Goal: Task Accomplishment & Management: Manage account settings

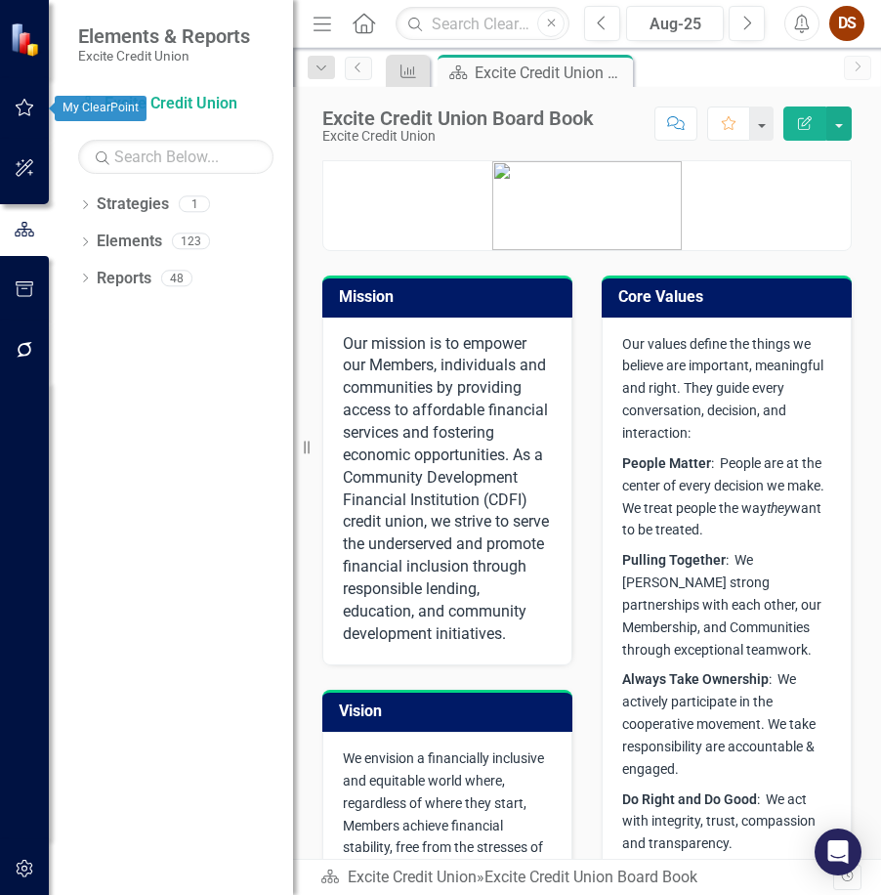
click at [17, 115] on icon "button" at bounding box center [25, 108] width 21 height 16
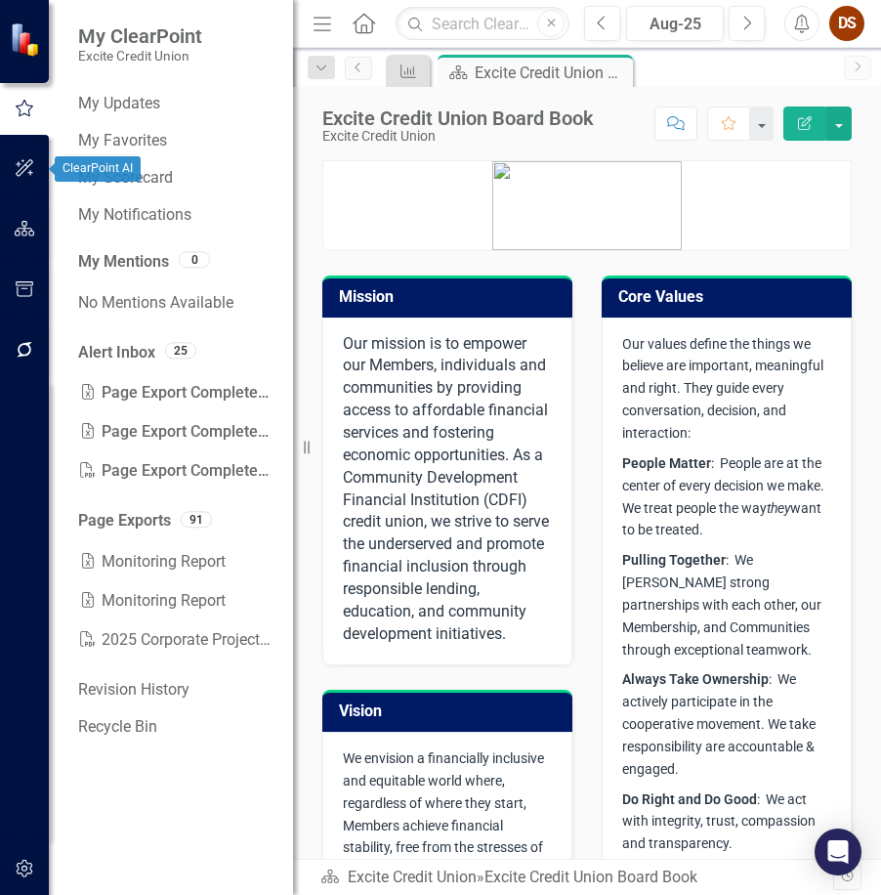
click at [24, 166] on icon "button" at bounding box center [25, 168] width 18 height 18
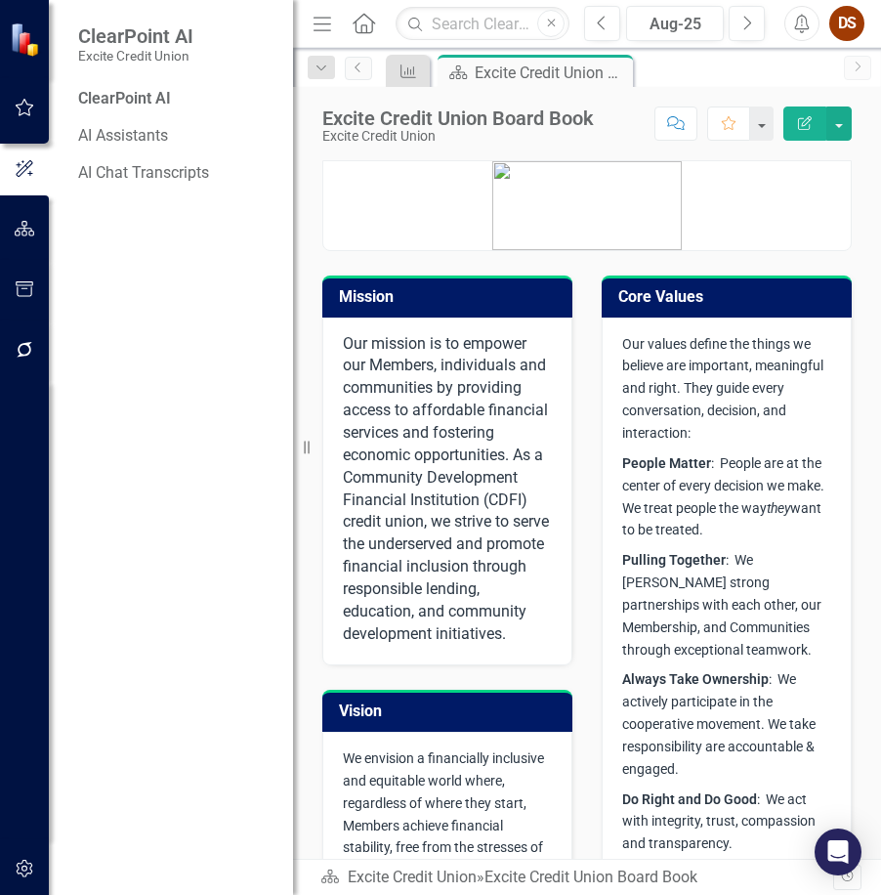
click at [32, 343] on icon "button" at bounding box center [25, 350] width 21 height 16
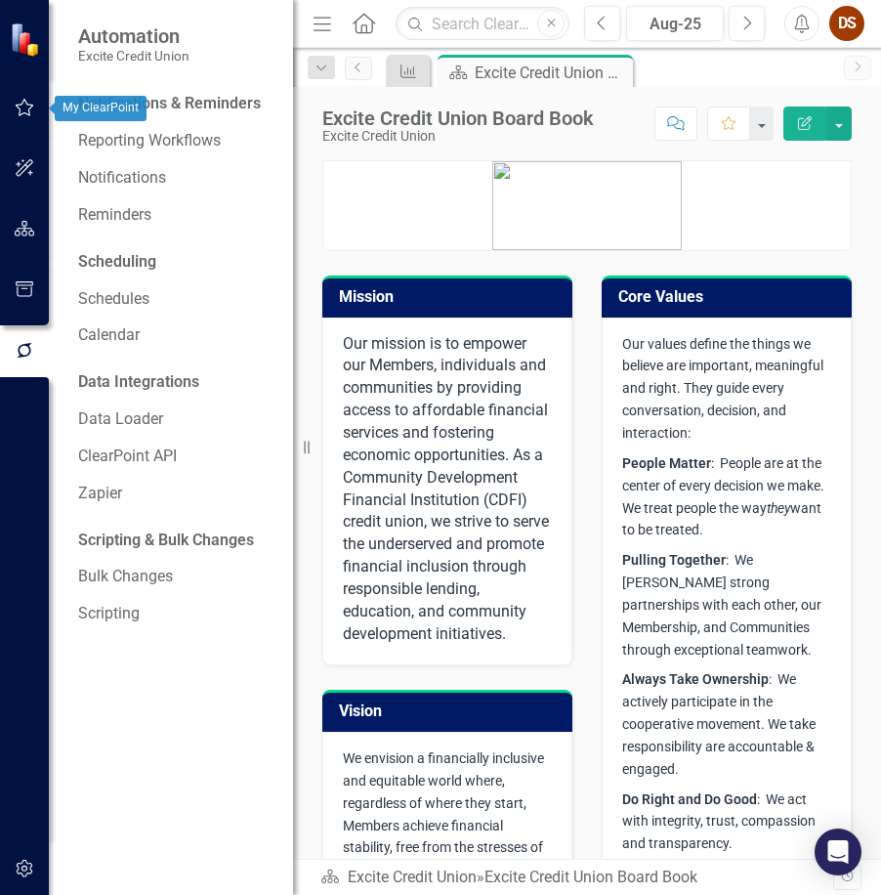
click at [21, 105] on icon "button" at bounding box center [25, 108] width 19 height 18
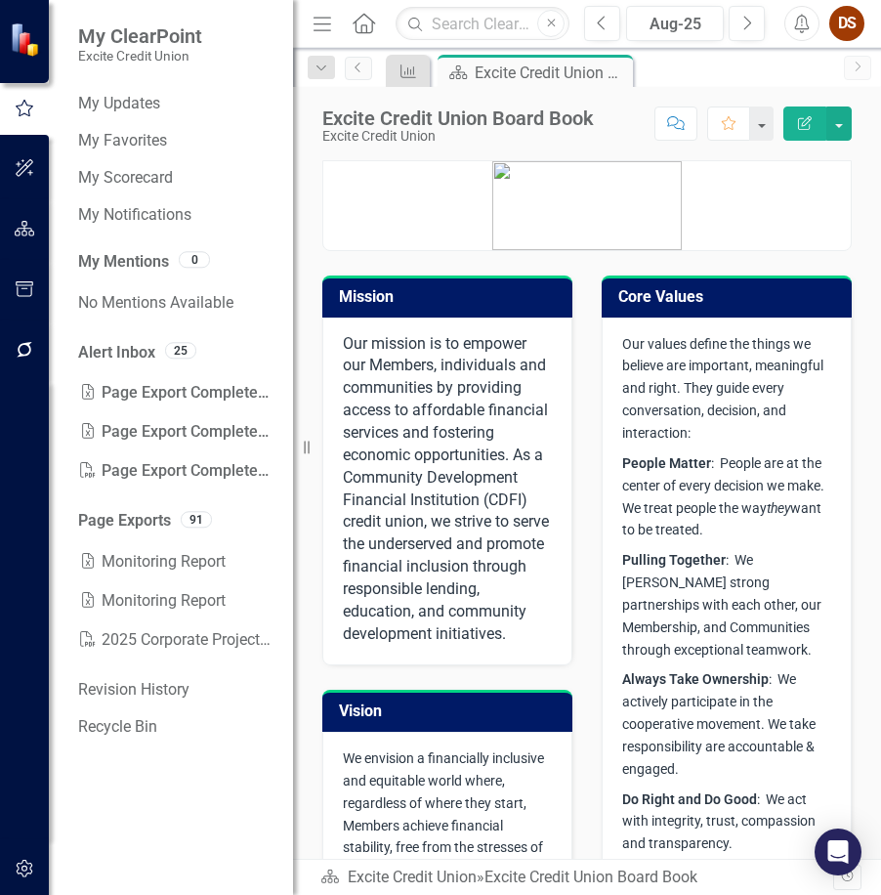
click at [32, 342] on icon "button" at bounding box center [25, 350] width 21 height 16
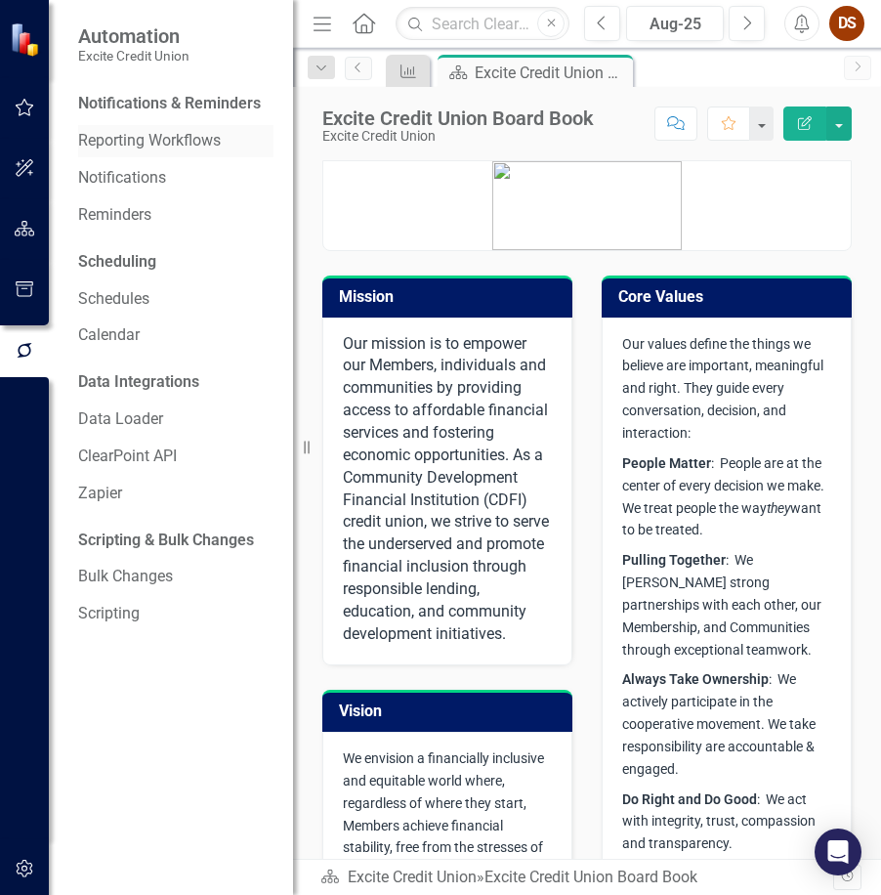
click at [166, 141] on link "Reporting Workflows" at bounding box center [175, 141] width 195 height 22
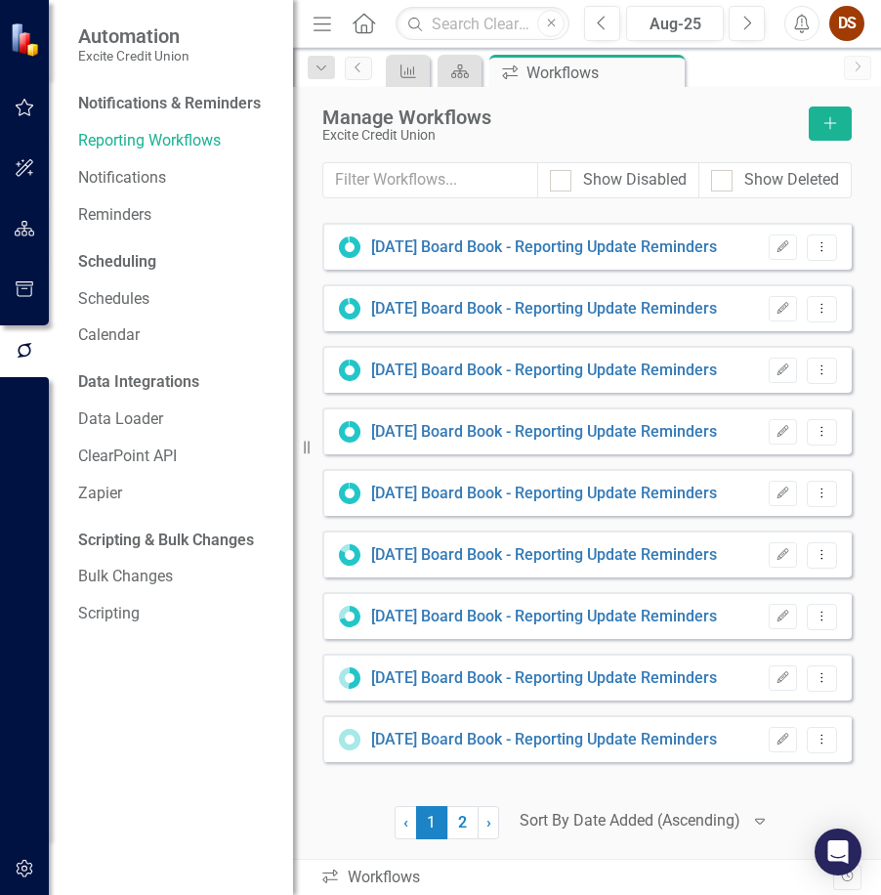
click at [35, 97] on button "button" at bounding box center [25, 108] width 44 height 41
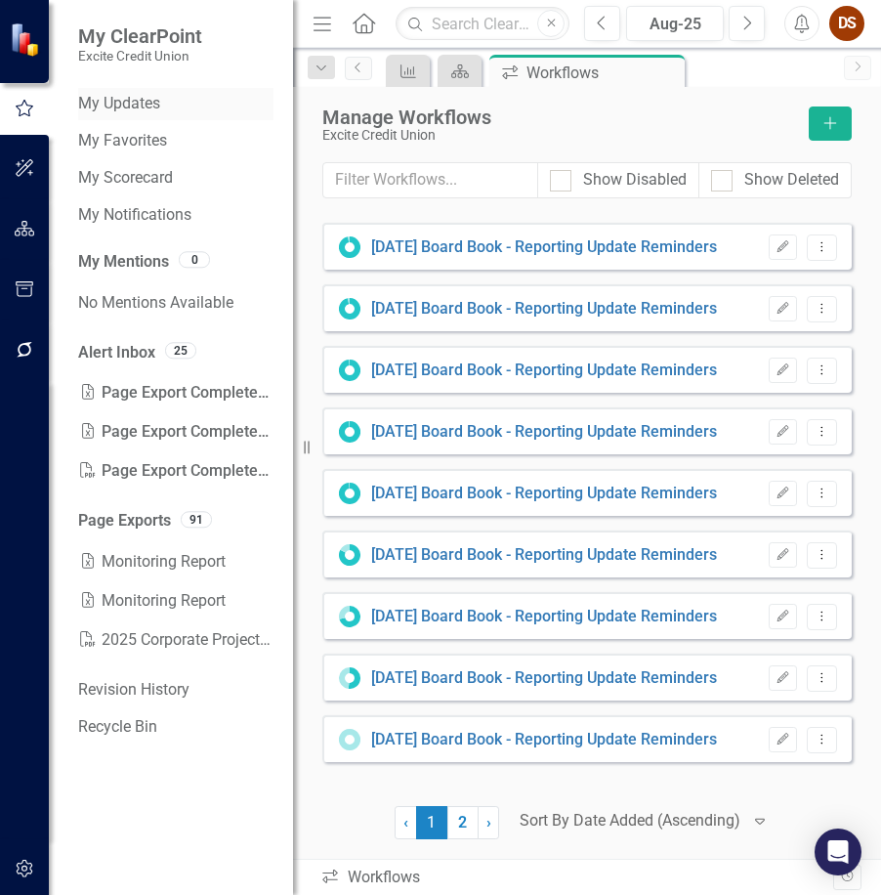
click at [141, 105] on link "My Updates" at bounding box center [175, 104] width 195 height 22
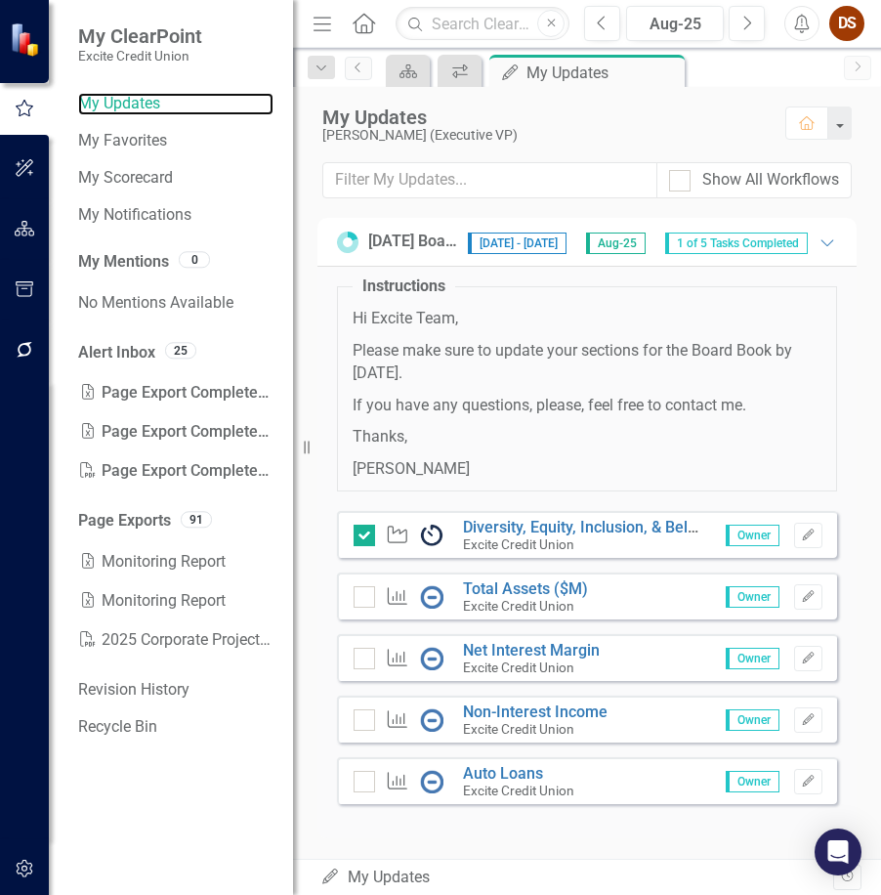
scroll to position [4, 0]
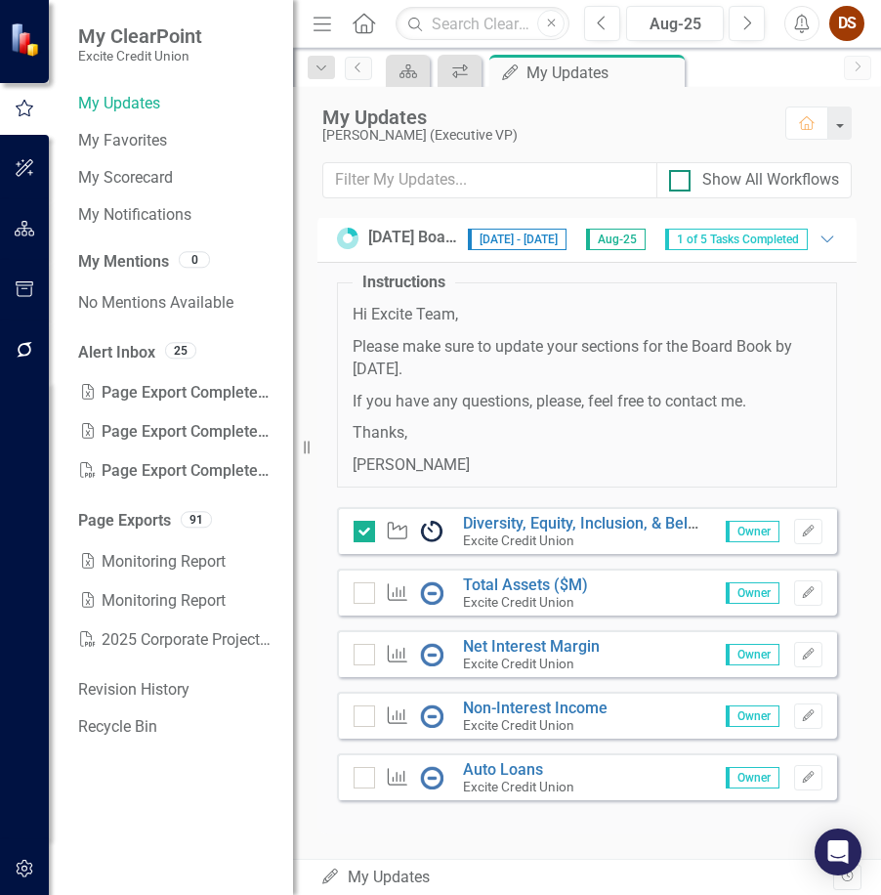
click at [680, 183] on div at bounding box center [679, 180] width 21 height 21
click at [680, 183] on input "Show All Workflows" at bounding box center [675, 176] width 13 height 13
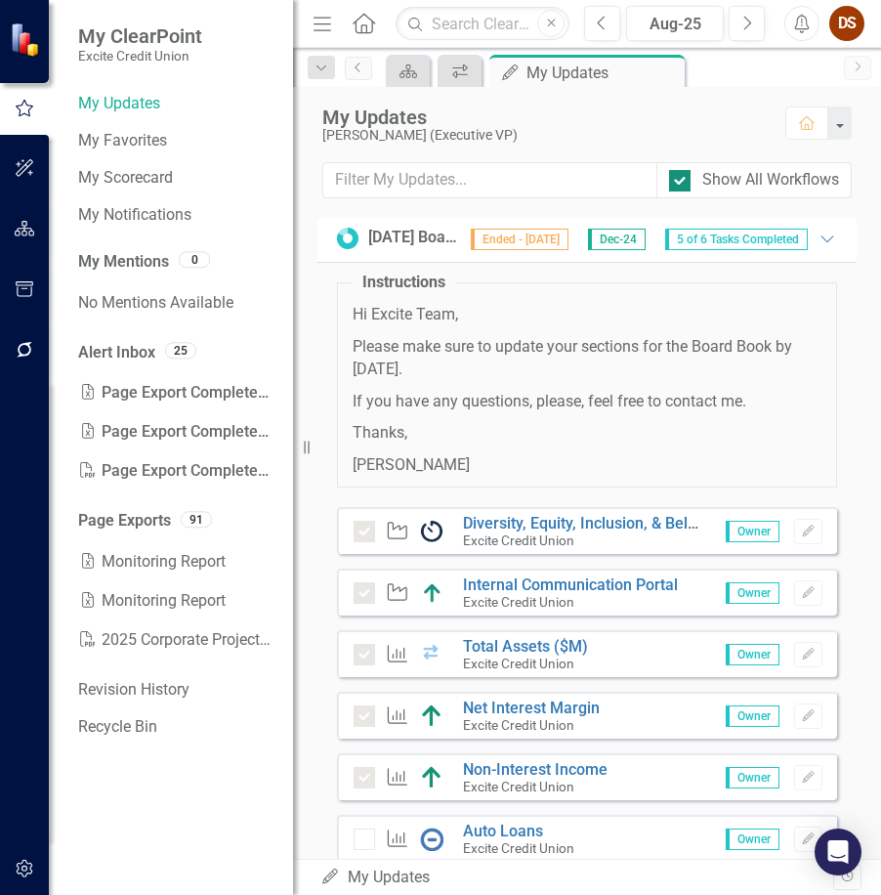
click at [680, 183] on div at bounding box center [679, 180] width 21 height 21
click at [680, 183] on input "Show All Workflows" at bounding box center [675, 176] width 13 height 13
checkbox input "false"
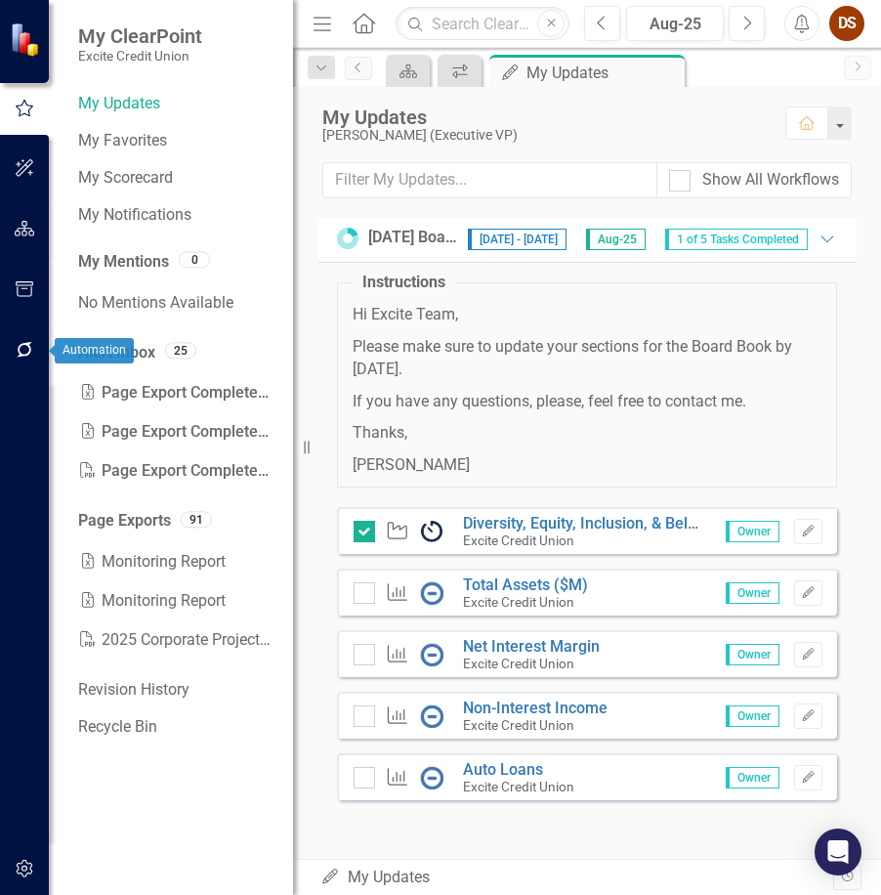
click at [34, 353] on icon "button" at bounding box center [25, 350] width 21 height 16
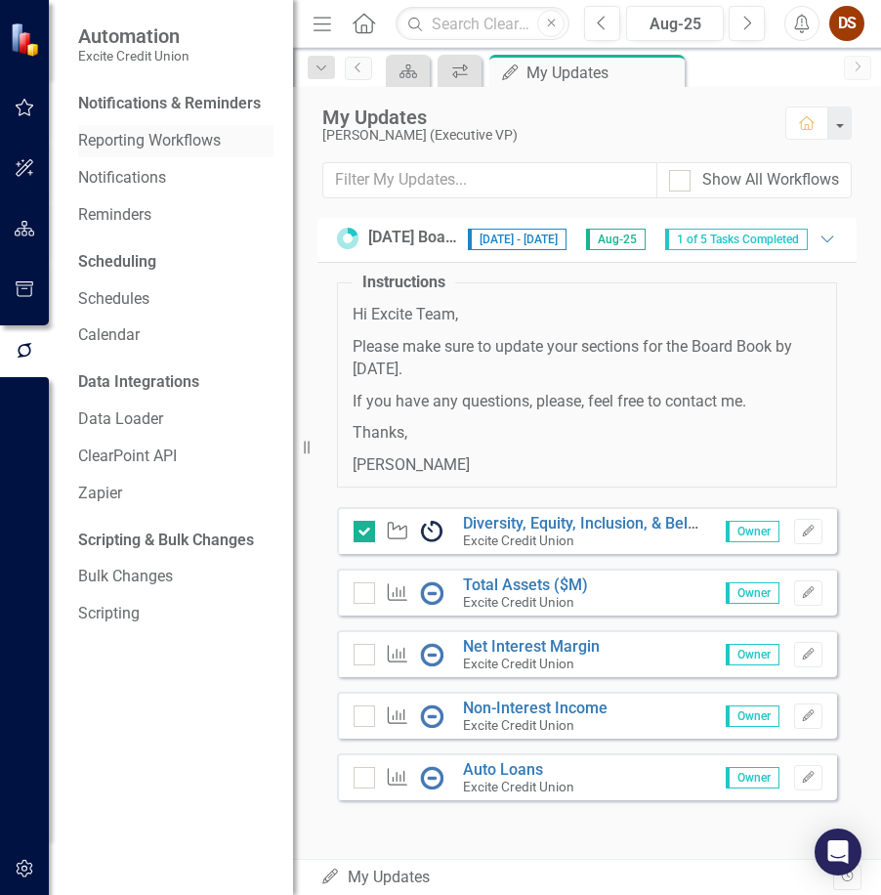
click at [162, 145] on link "Reporting Workflows" at bounding box center [175, 141] width 195 height 22
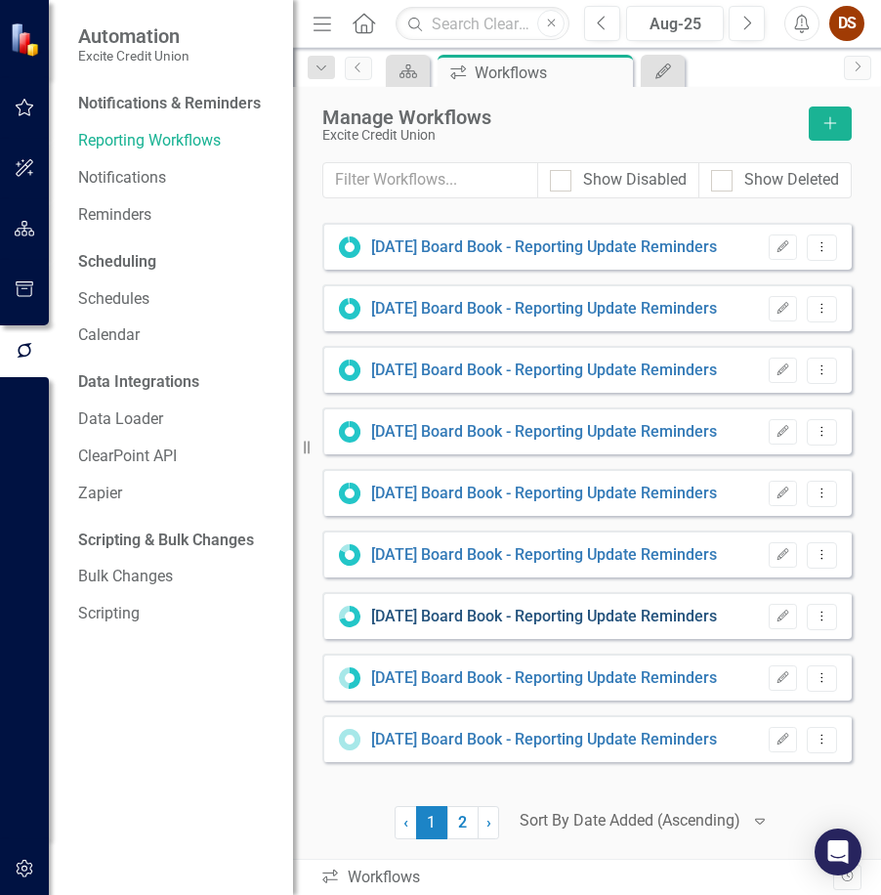
click at [453, 626] on link "[DATE] Board Book - Reporting Update Reminders" at bounding box center [544, 617] width 346 height 22
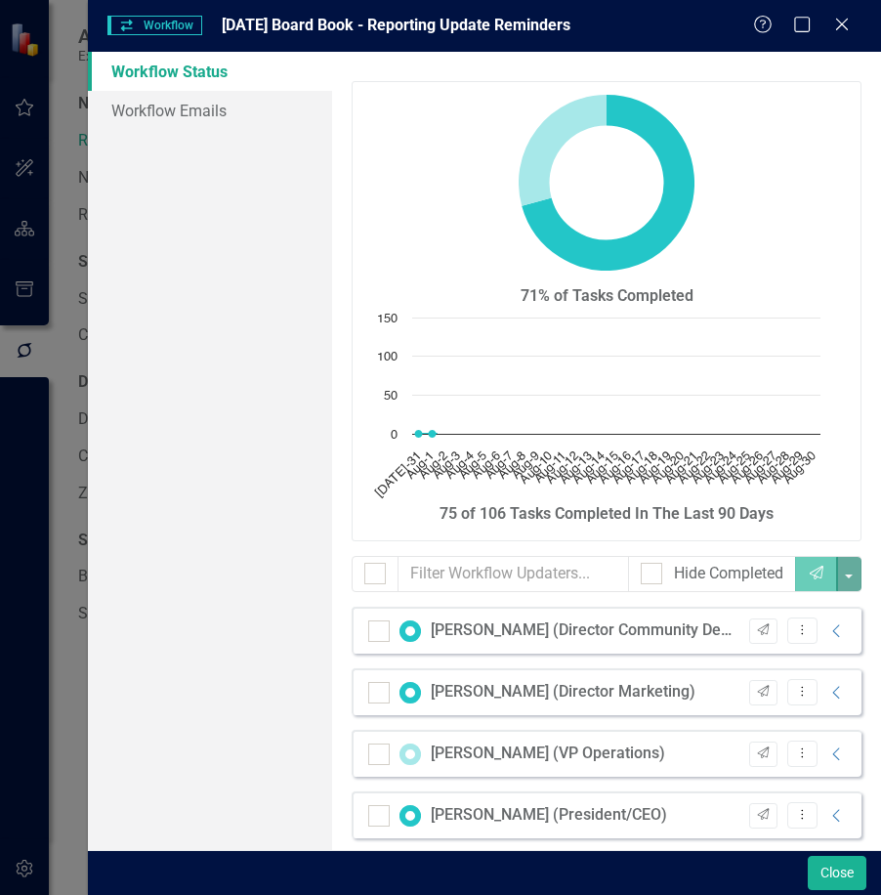
checkbox input "false"
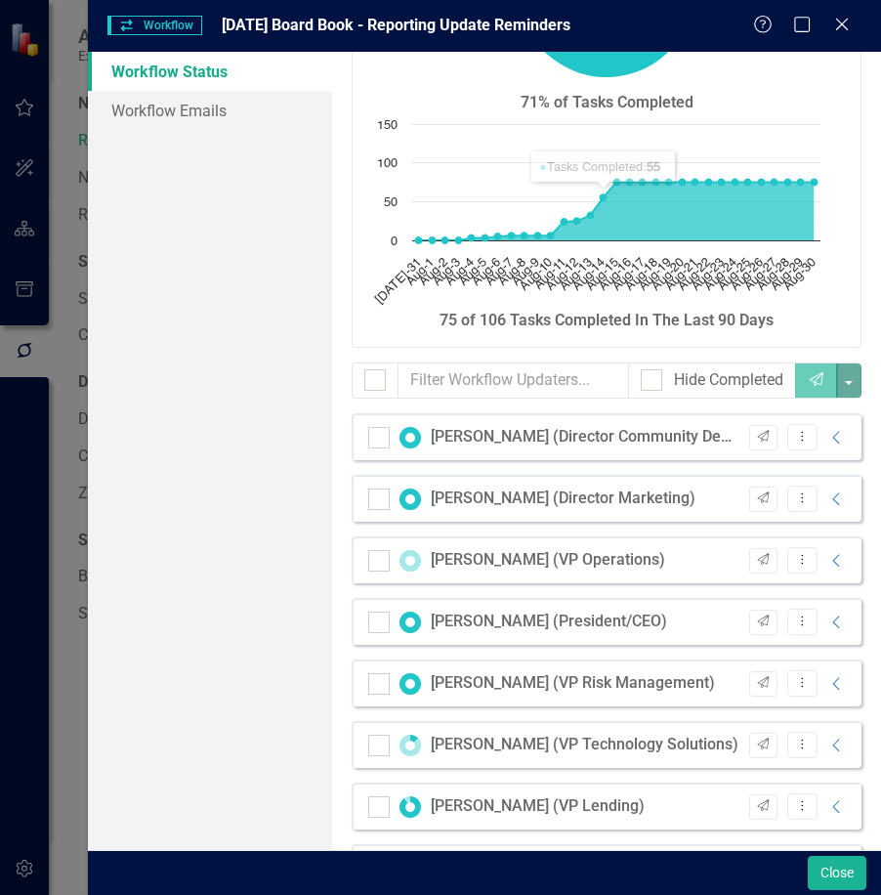
scroll to position [195, 0]
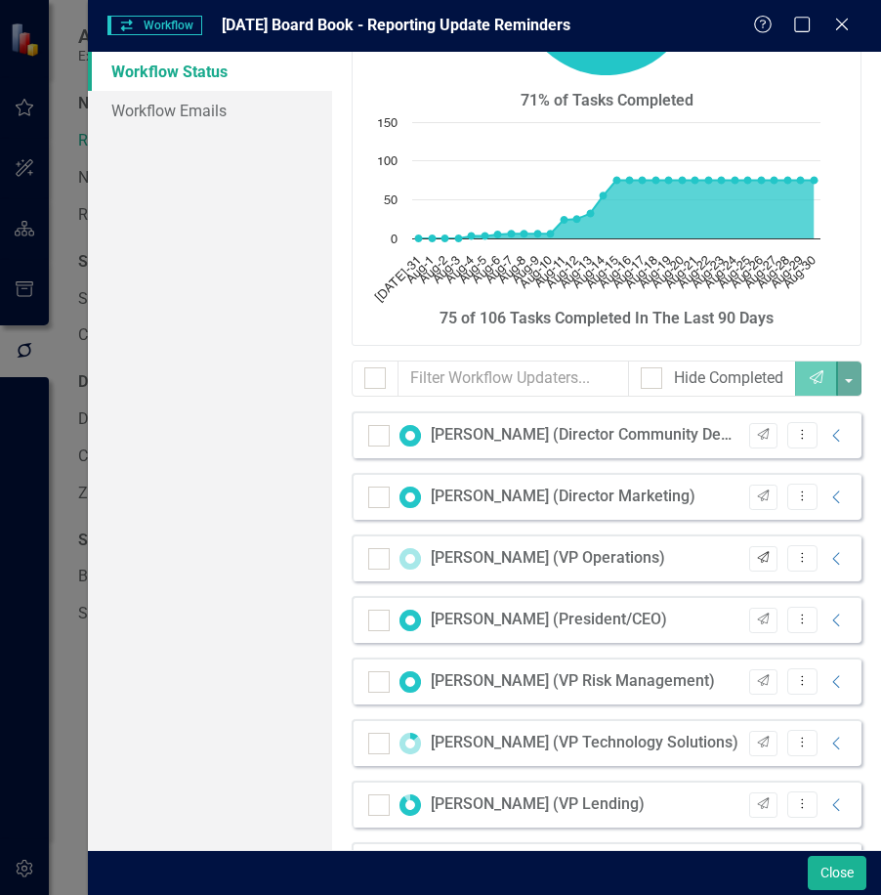
click at [752, 566] on button "Send" at bounding box center [763, 558] width 28 height 25
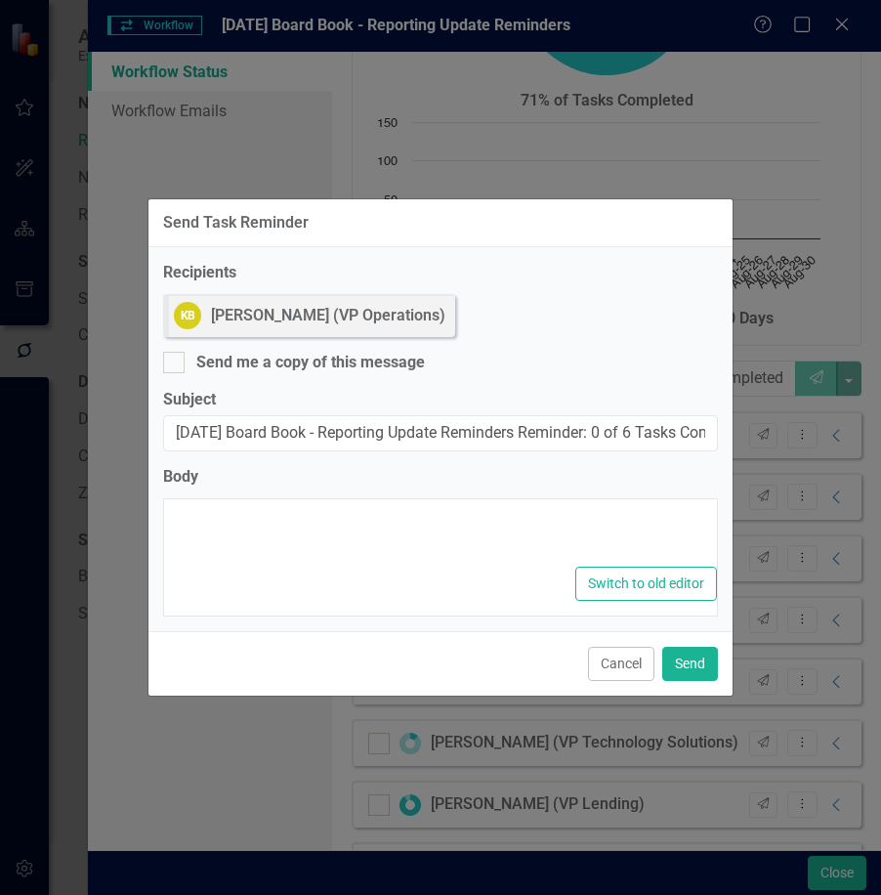
type textarea "<p>Dear {FirstName},</p><p>Please log into ClearPoint and update the following …"
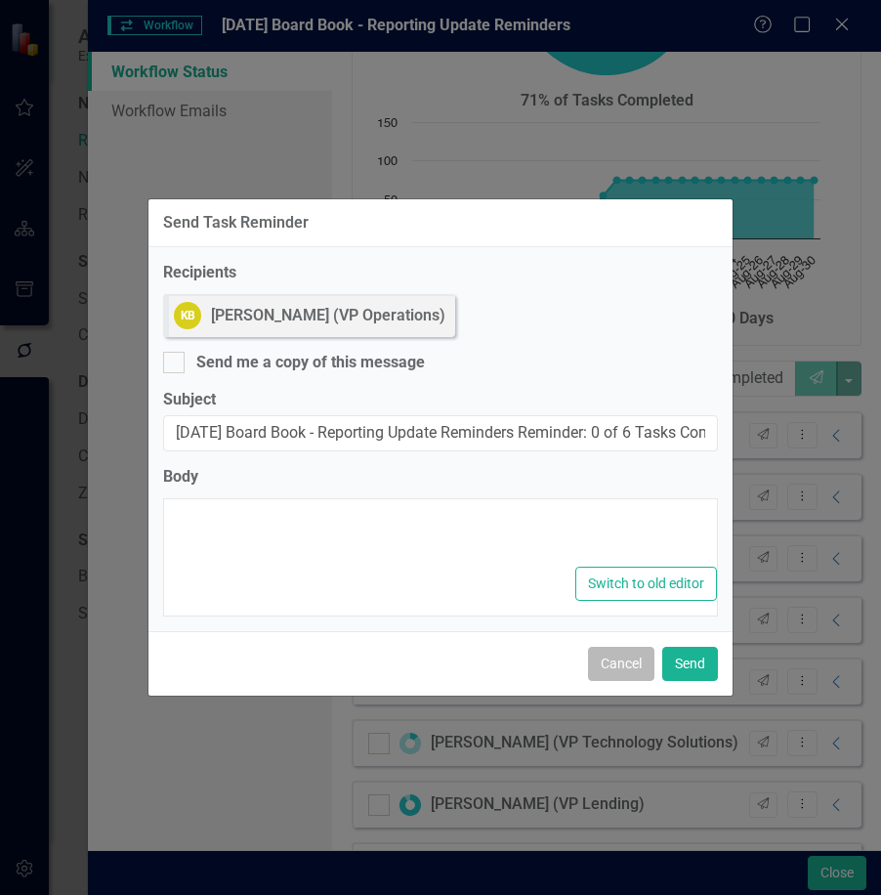
click at [612, 670] on button "Cancel" at bounding box center [621, 664] width 66 height 34
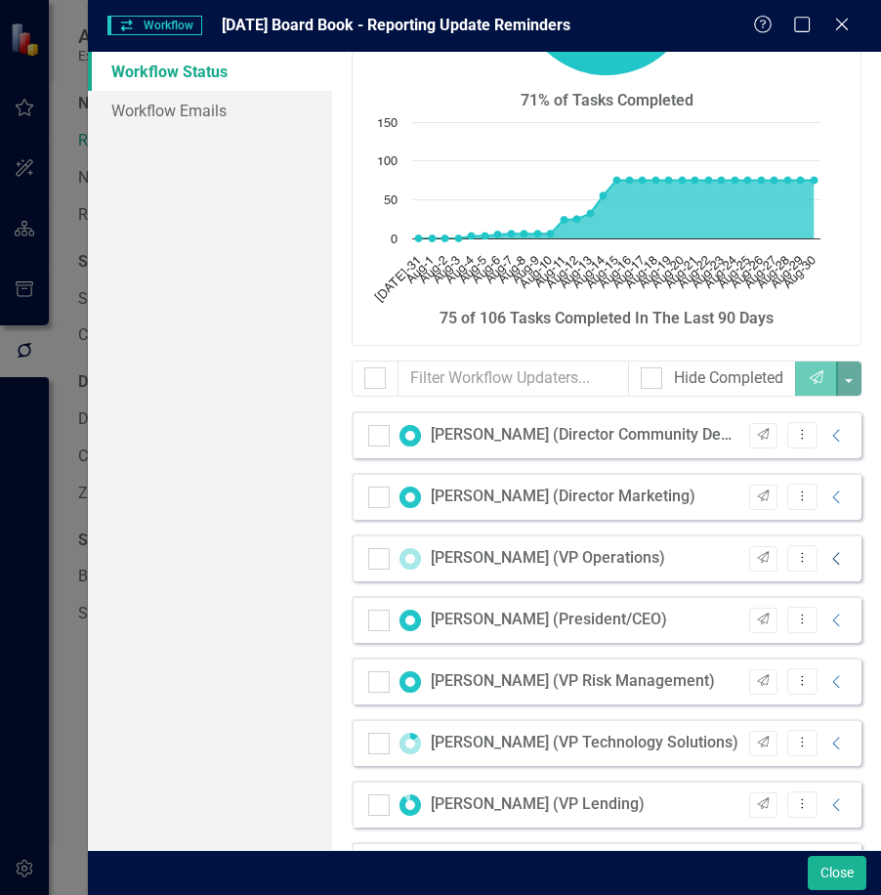
click at [827, 563] on icon "Collapse" at bounding box center [837, 559] width 20 height 16
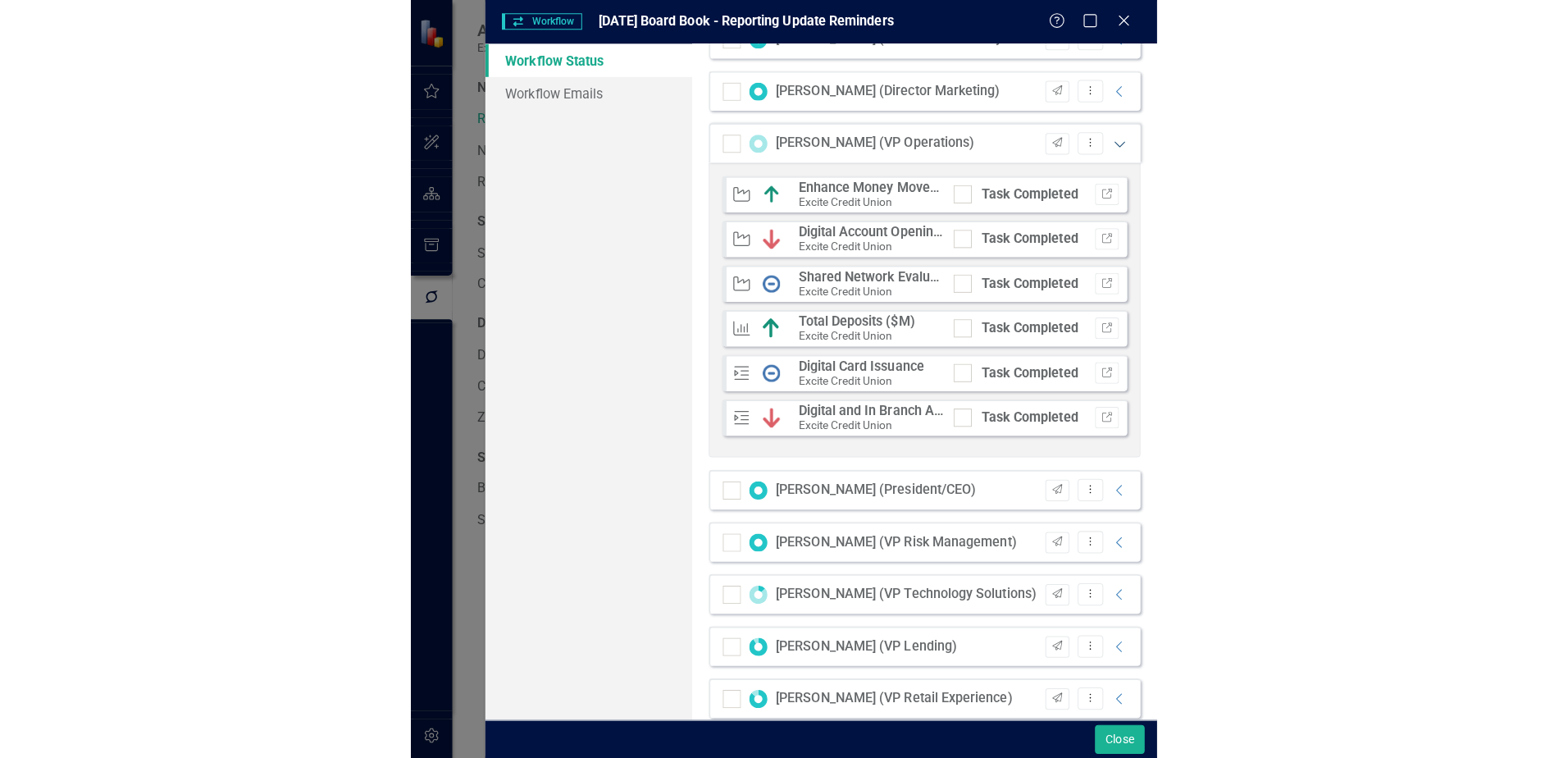
scroll to position [492, 0]
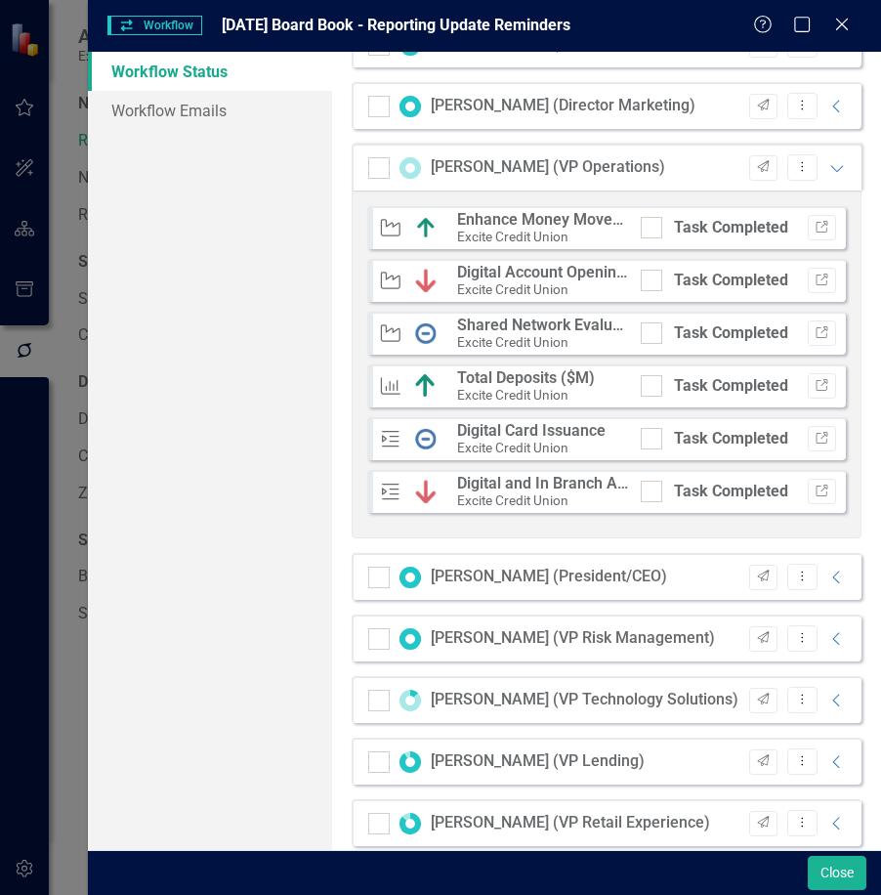
click at [588, 529] on div "Initiative Enhance Money Movement Services Excite Credit Union Task Completed L…" at bounding box center [607, 364] width 510 height 348
click at [808, 287] on button "Link" at bounding box center [822, 280] width 28 height 25
click at [840, 26] on icon at bounding box center [841, 24] width 15 height 15
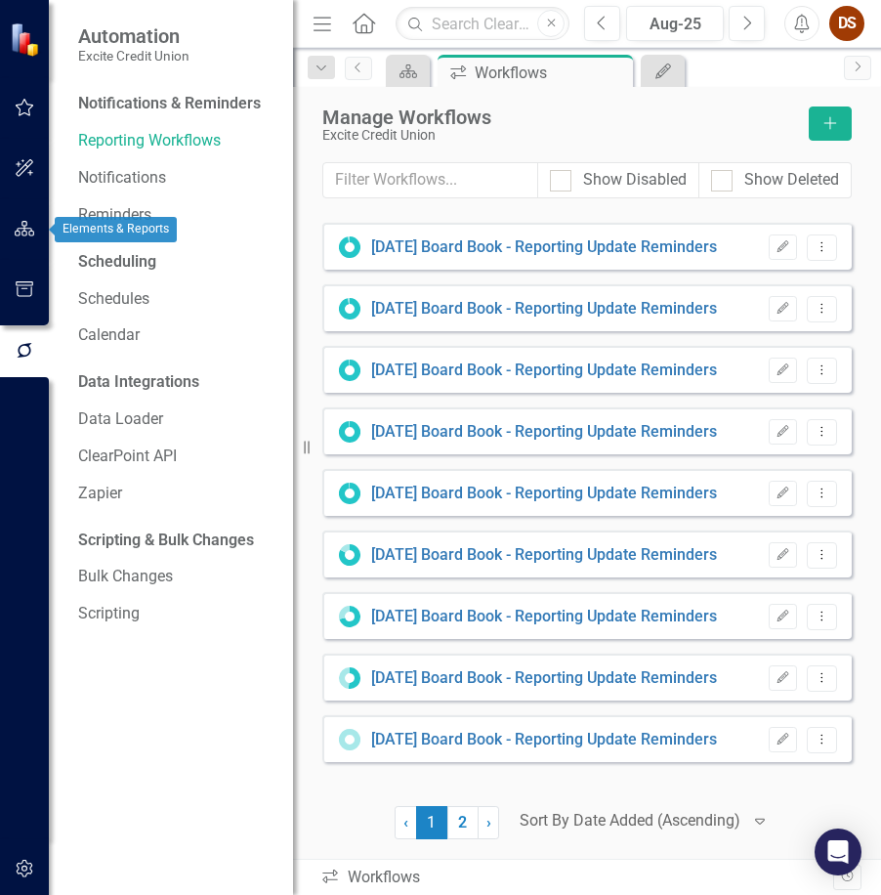
click at [23, 234] on icon "button" at bounding box center [25, 229] width 21 height 16
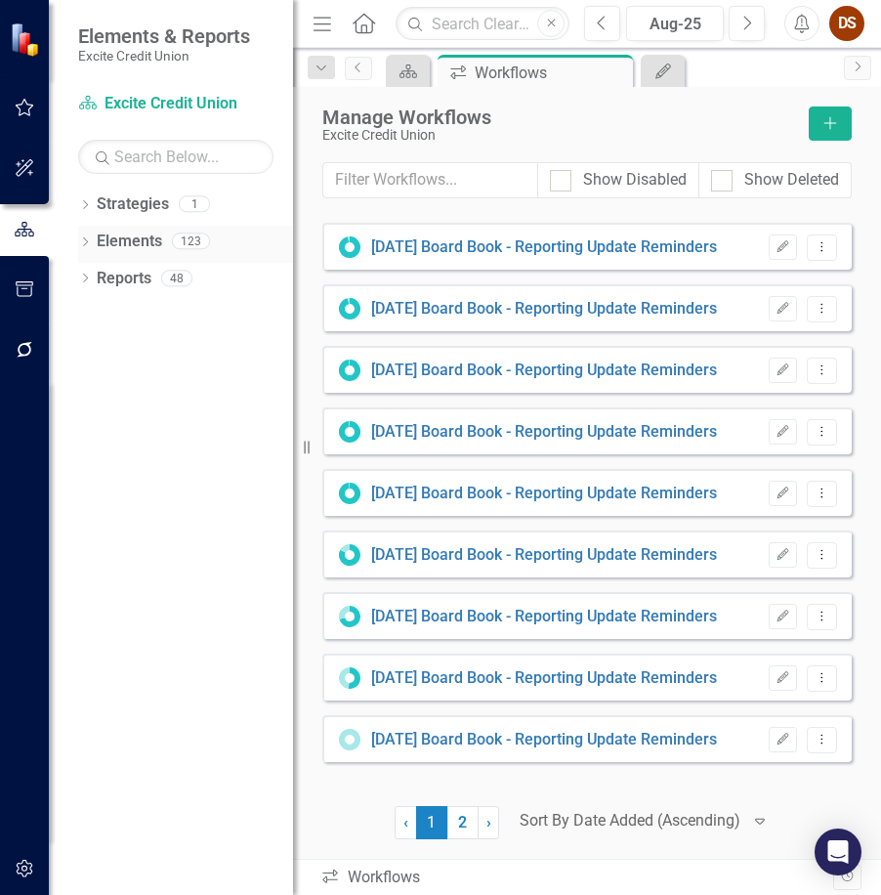
click at [106, 235] on link "Elements" at bounding box center [129, 242] width 65 height 22
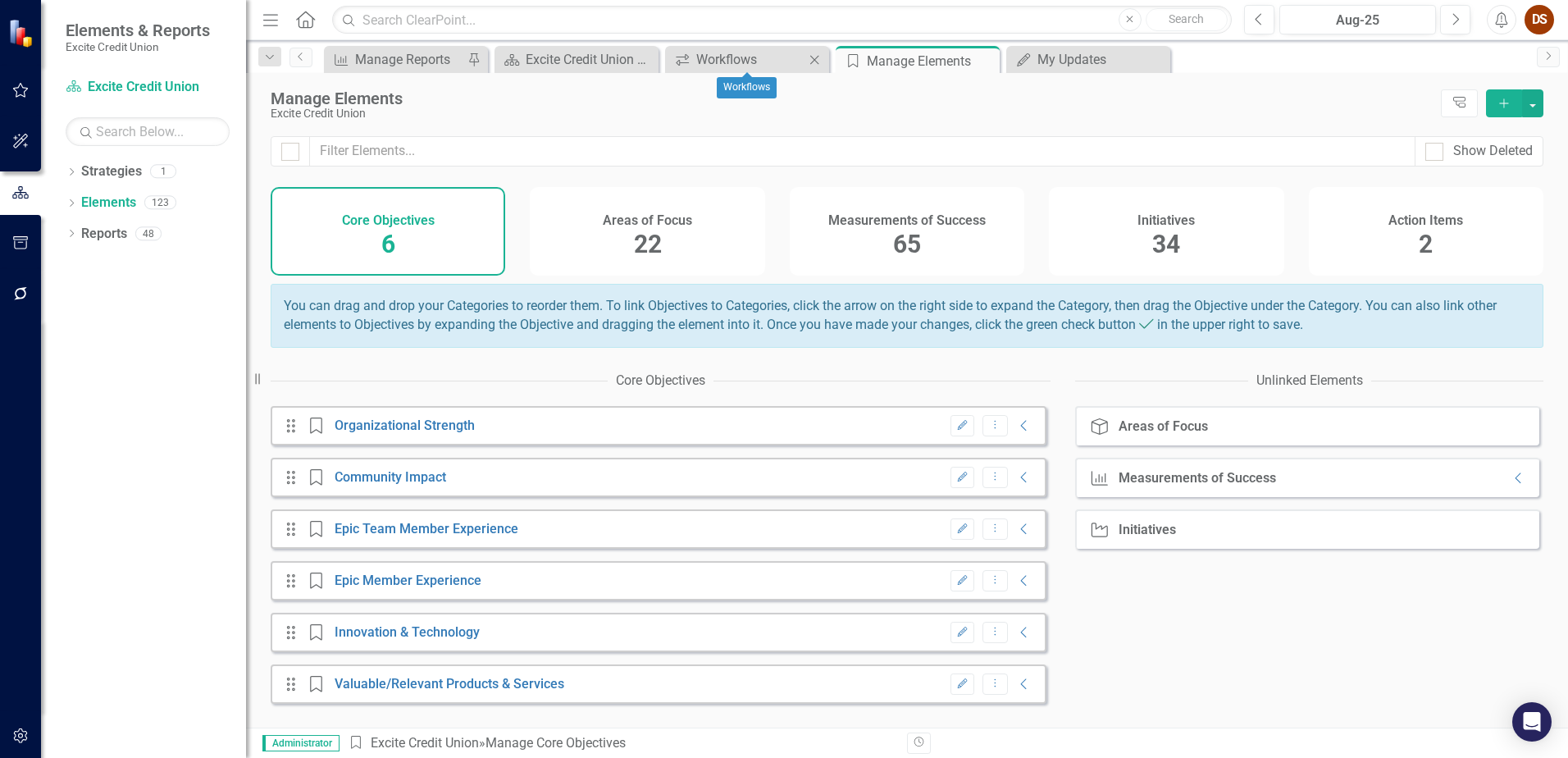
click at [739, 60] on icon "Close" at bounding box center [814, 60] width 17 height 13
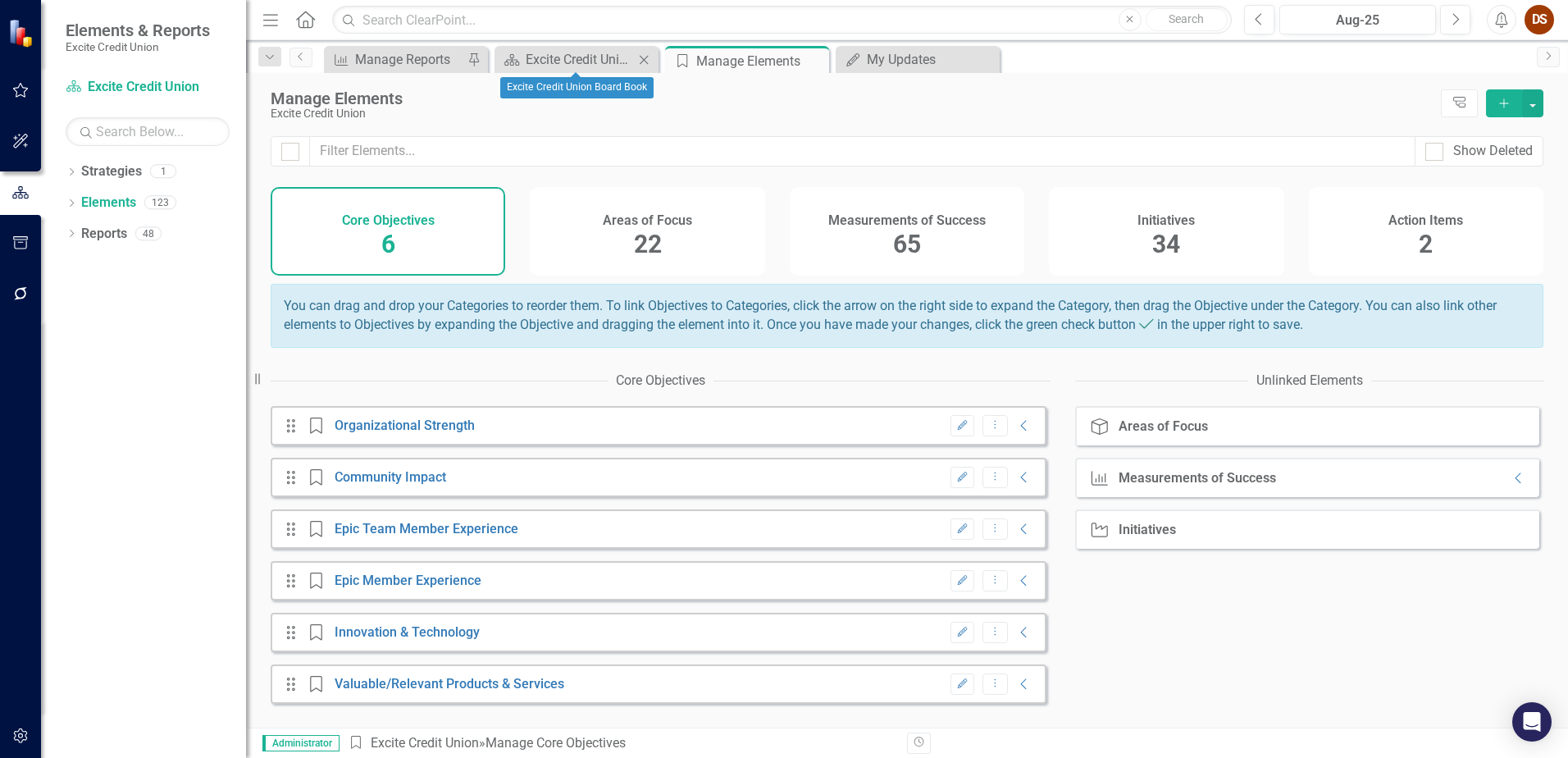
click at [645, 63] on icon "Close" at bounding box center [644, 60] width 17 height 13
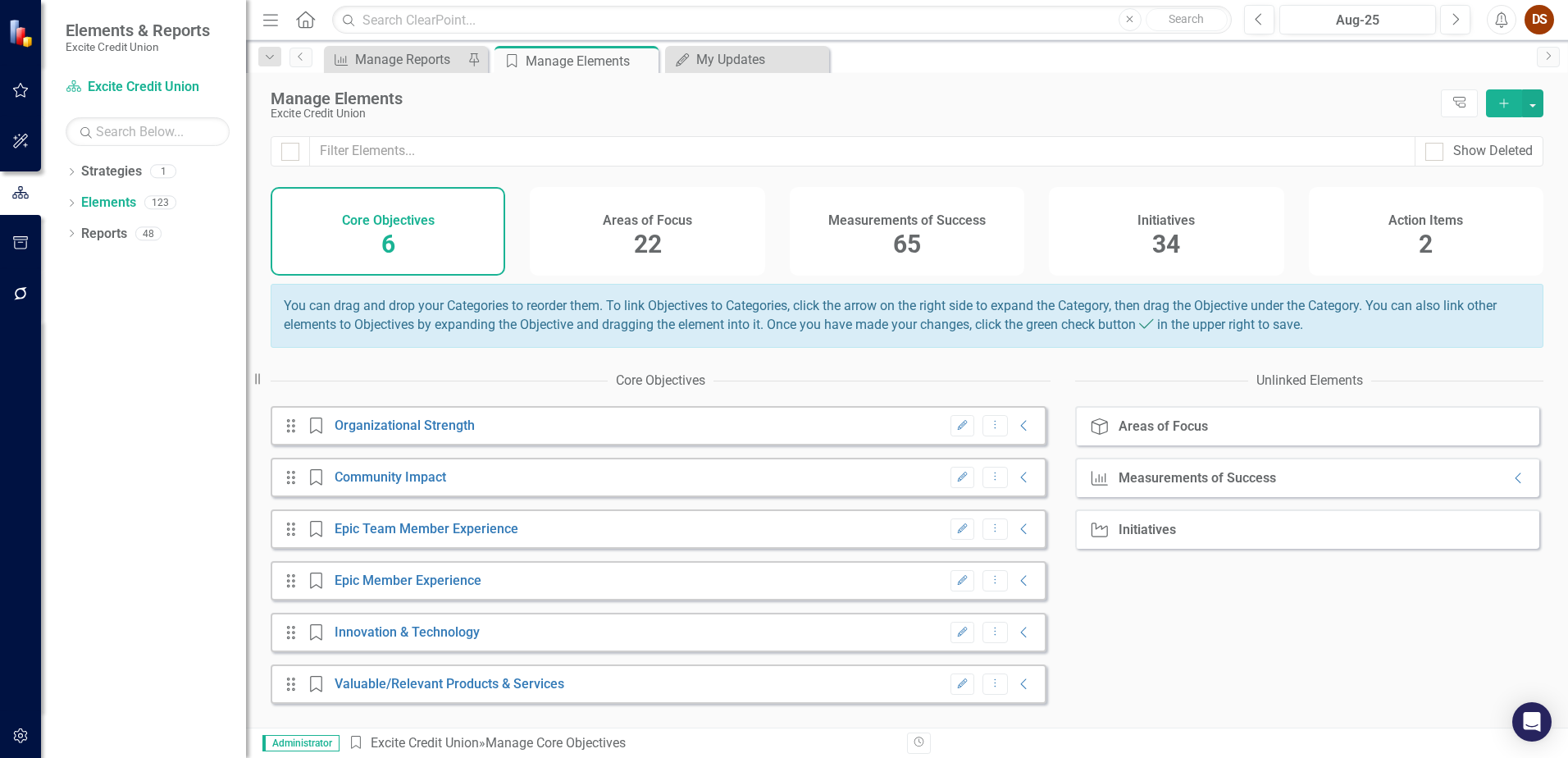
click at [0, 0] on icon "Close" at bounding box center [0, 0] width 0 height 0
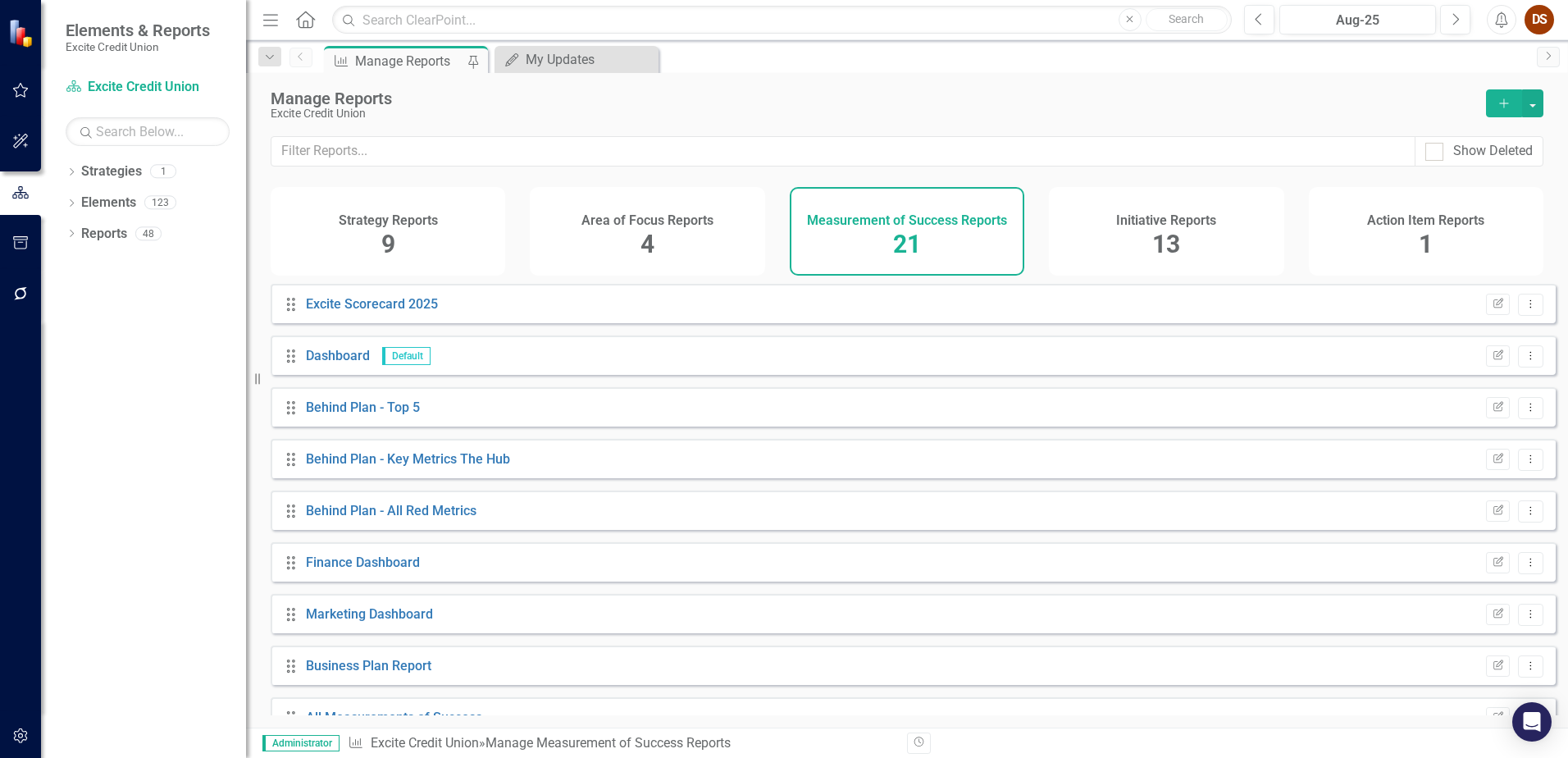
click at [739, 232] on div "Measurement of Success Reports 21" at bounding box center [907, 232] width 234 height 89
click at [89, 190] on div "Elements" at bounding box center [108, 203] width 55 height 27
click at [123, 199] on link "Elements" at bounding box center [108, 203] width 55 height 18
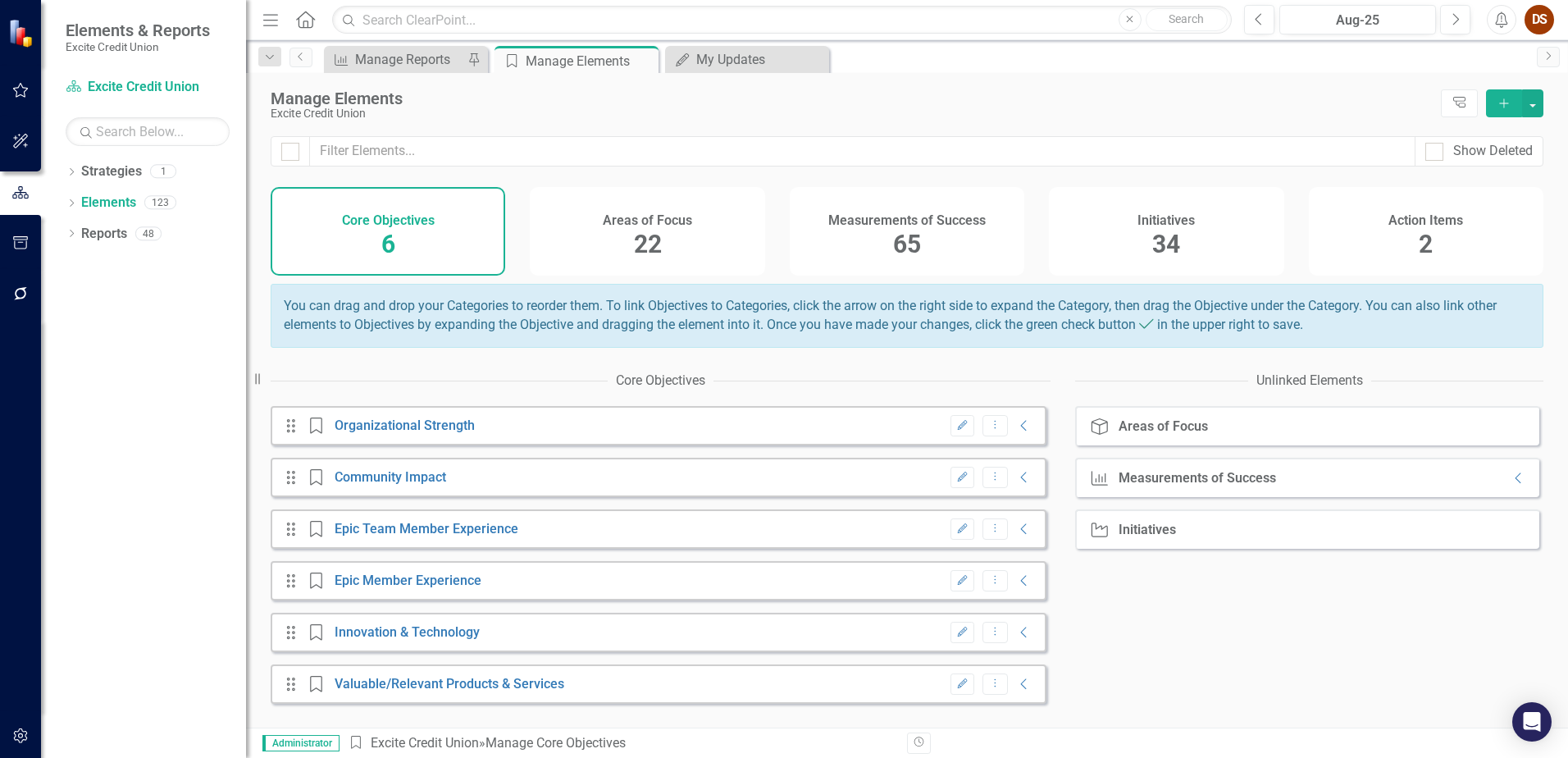
click at [739, 250] on div "Measurements of Success 65" at bounding box center [907, 232] width 234 height 89
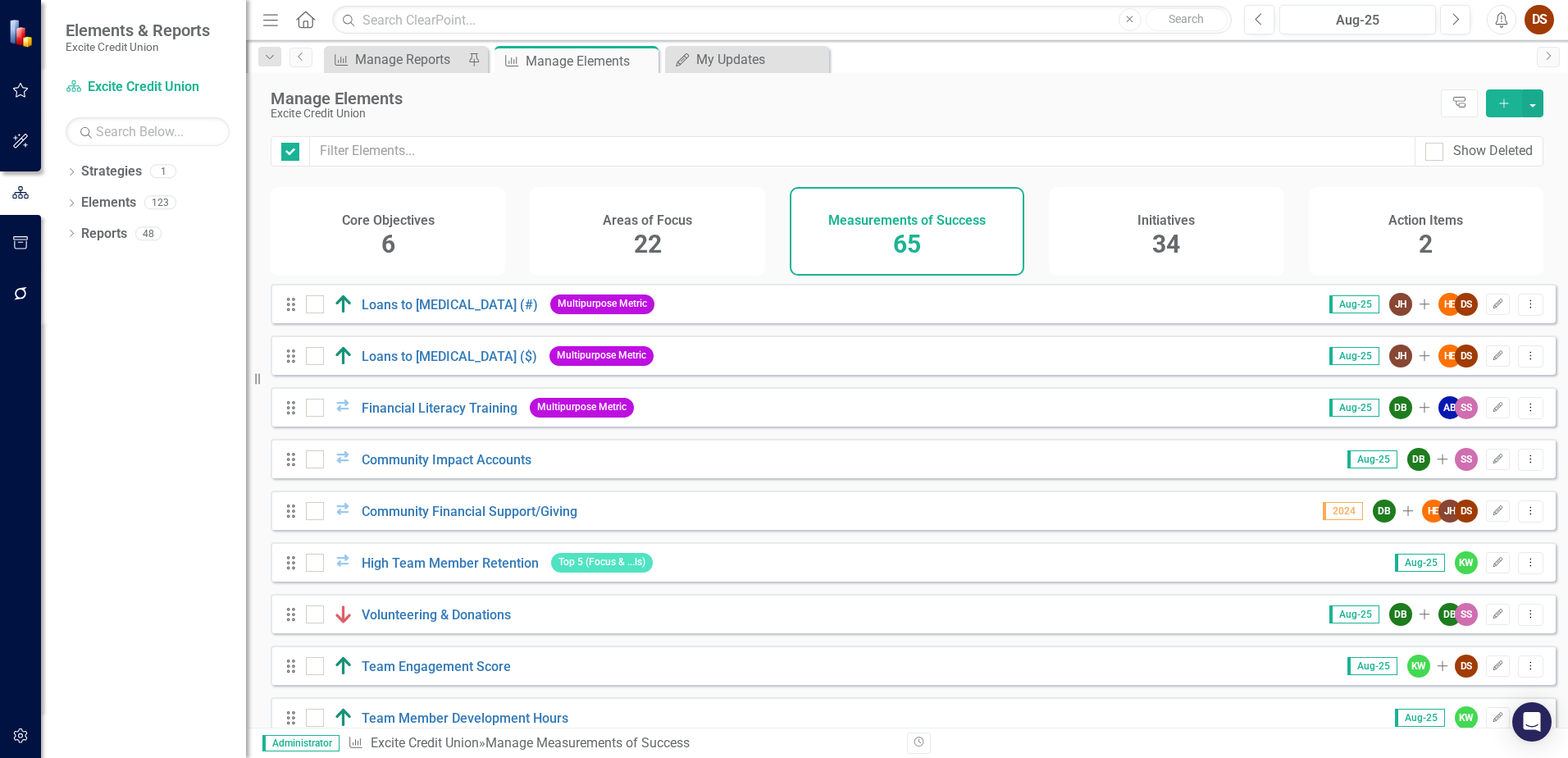
checkbox input "false"
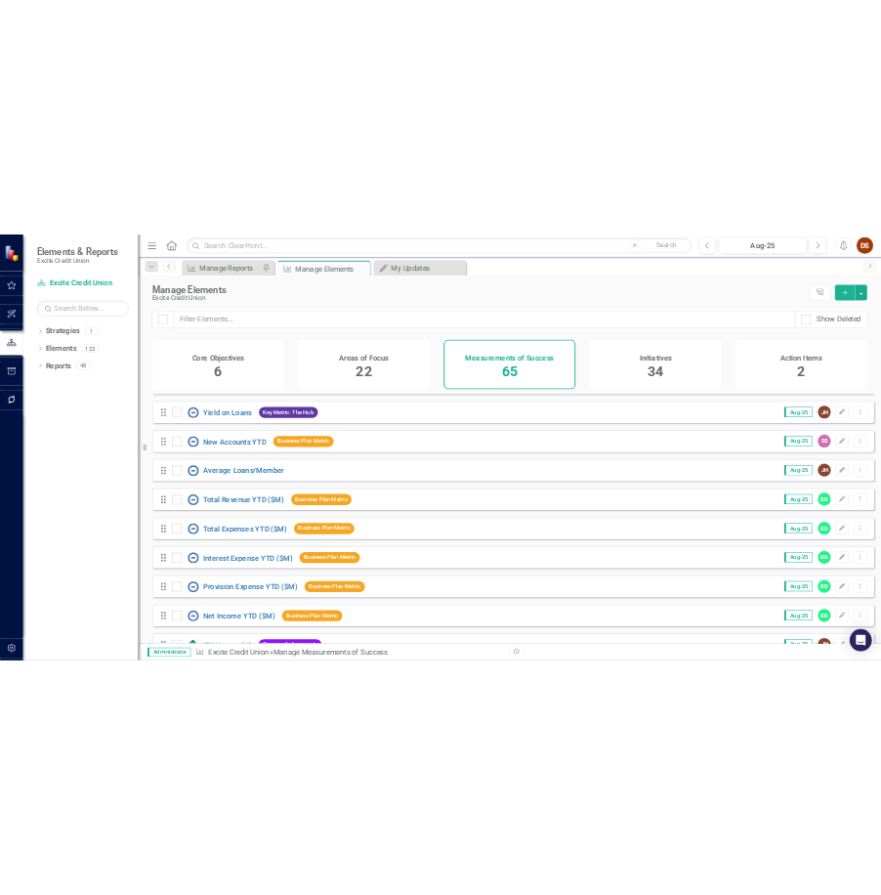
scroll to position [2442, 0]
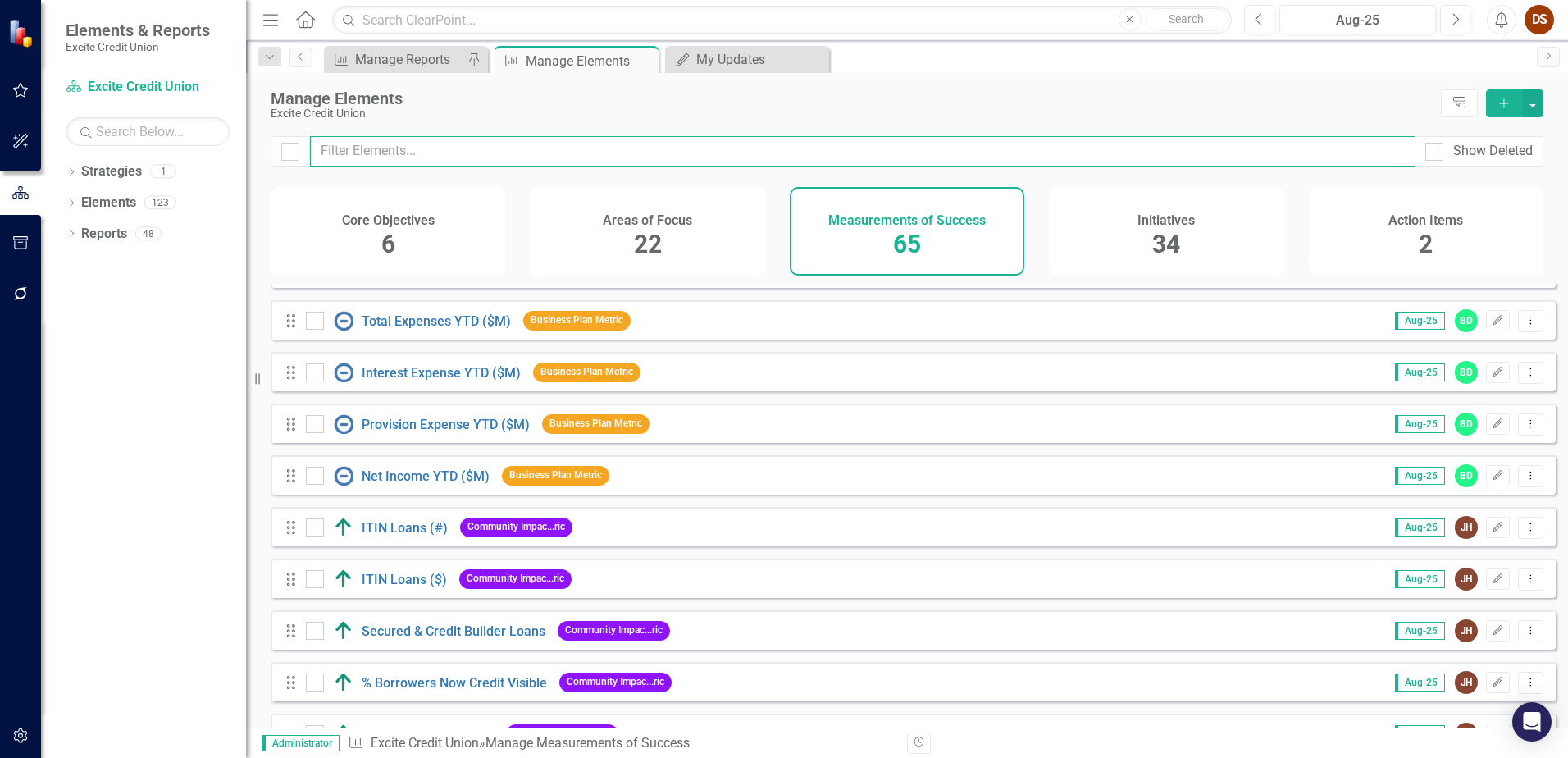
click at [477, 159] on input "text" at bounding box center [862, 151] width 1105 height 30
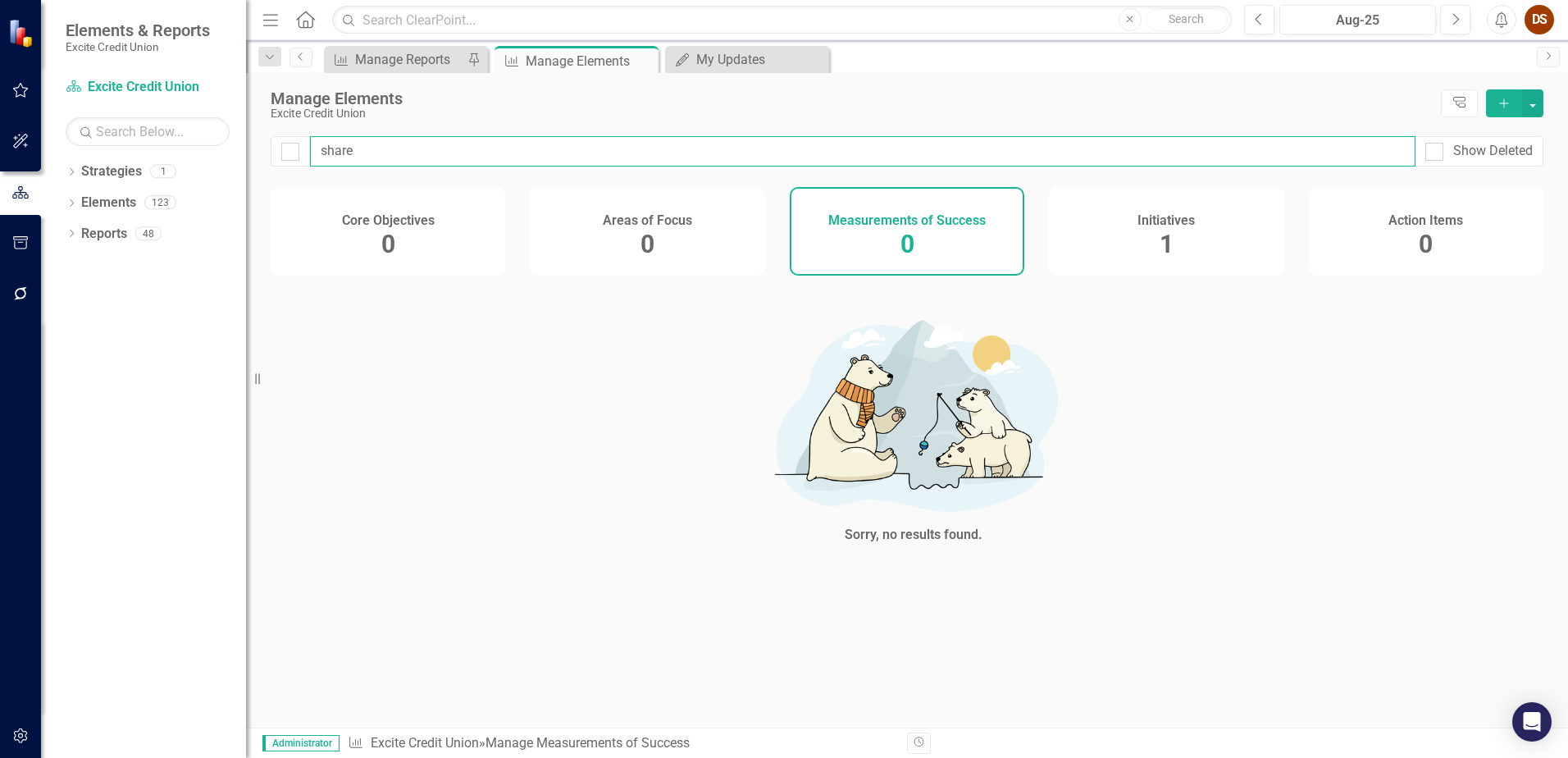
type input "share"
click at [739, 235] on div "Initiatives 1" at bounding box center [1165, 232] width 234 height 89
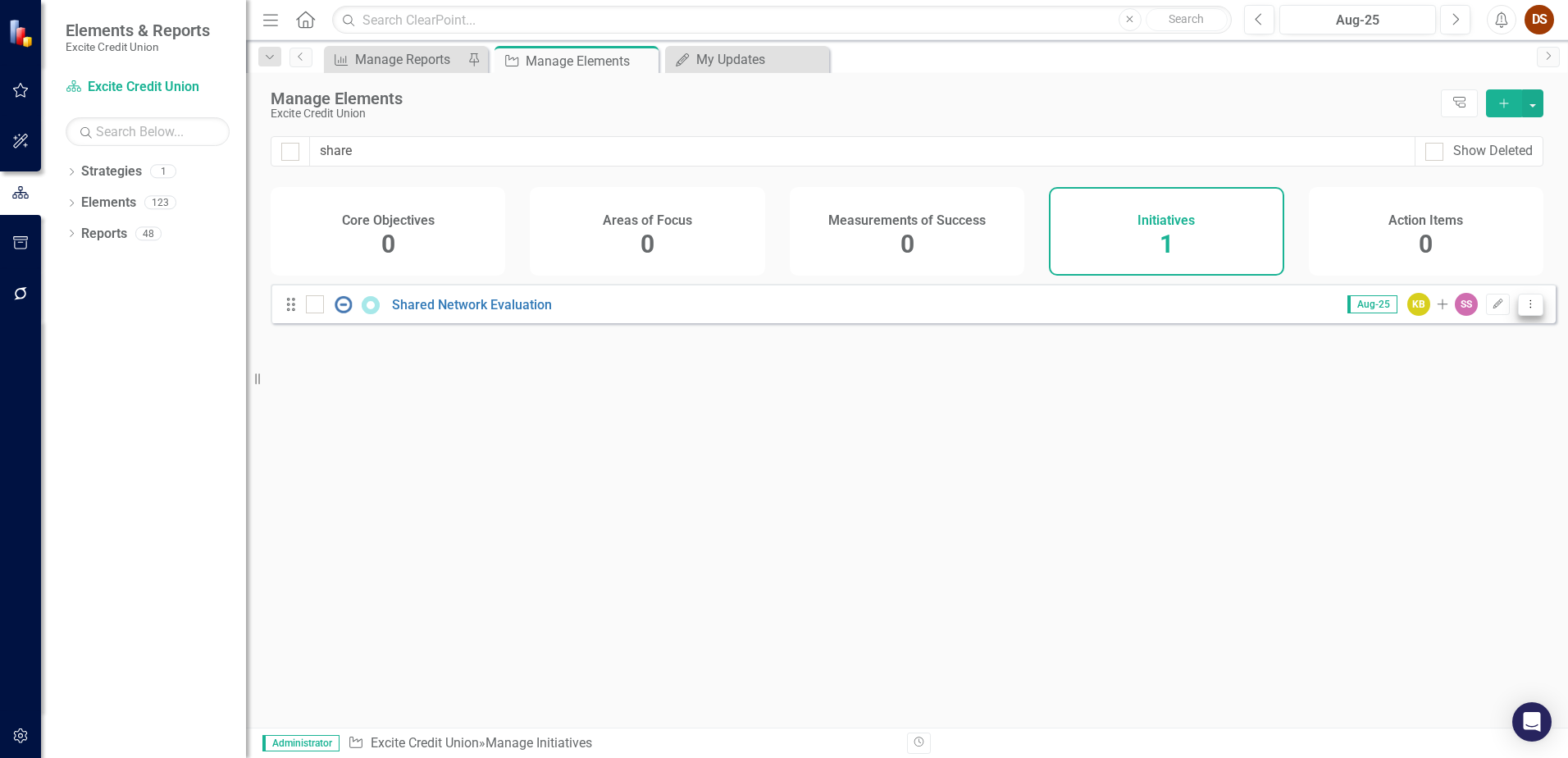
click at [739, 309] on icon "Dropdown Menu" at bounding box center [1530, 304] width 14 height 11
click at [739, 427] on link "Trash Delete Initiative" at bounding box center [1456, 435] width 147 height 30
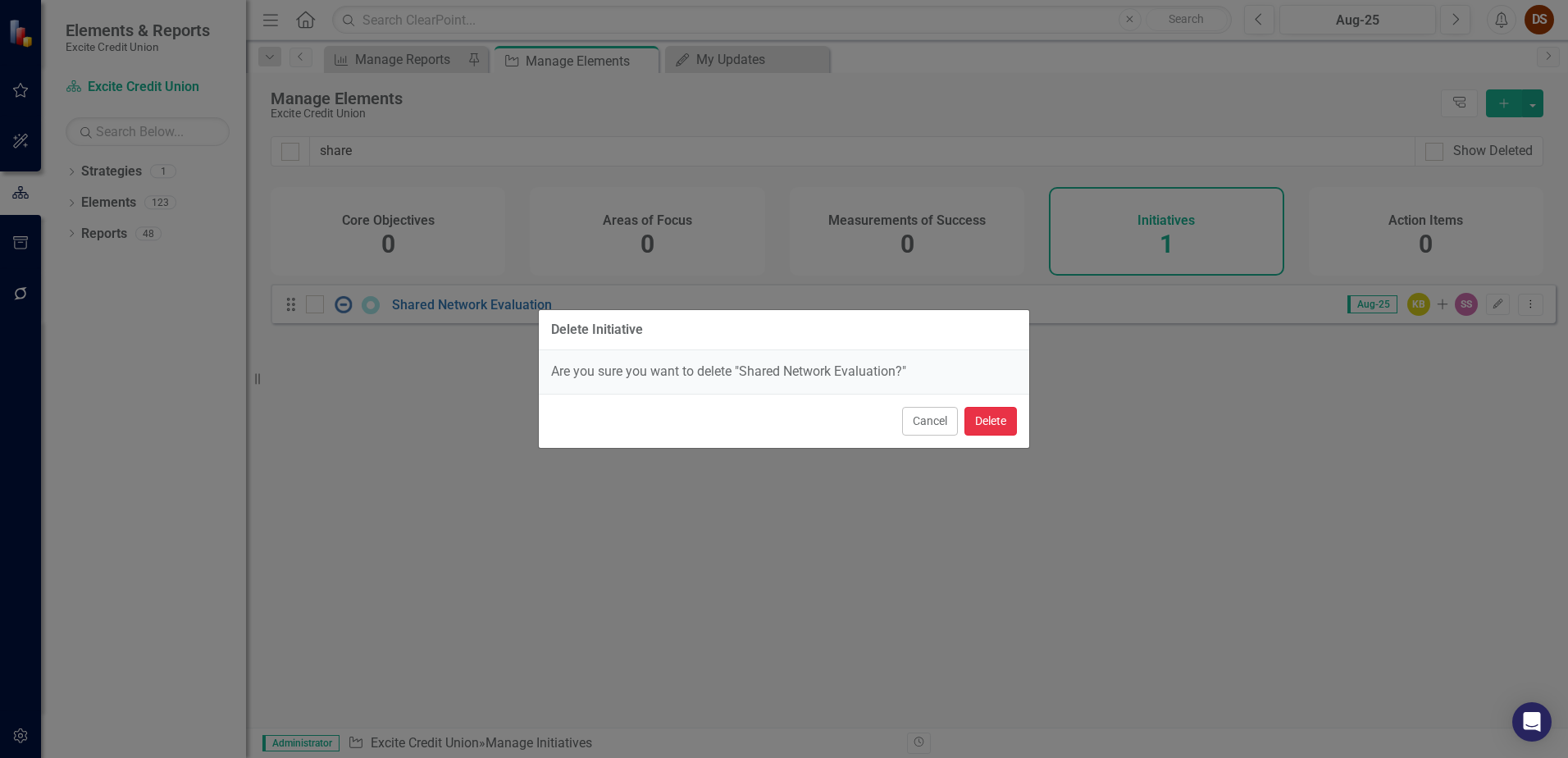
click at [739, 422] on button "Delete" at bounding box center [990, 421] width 53 height 29
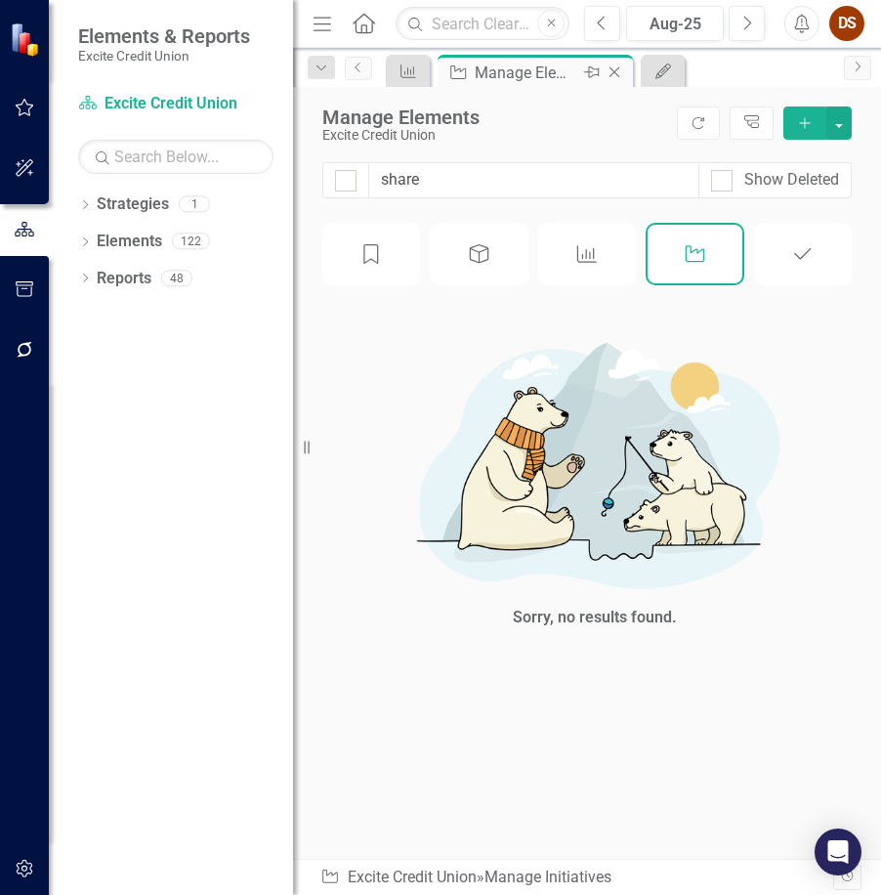
click at [614, 73] on icon "Close" at bounding box center [615, 72] width 20 height 16
